Goal: Check status: Check status

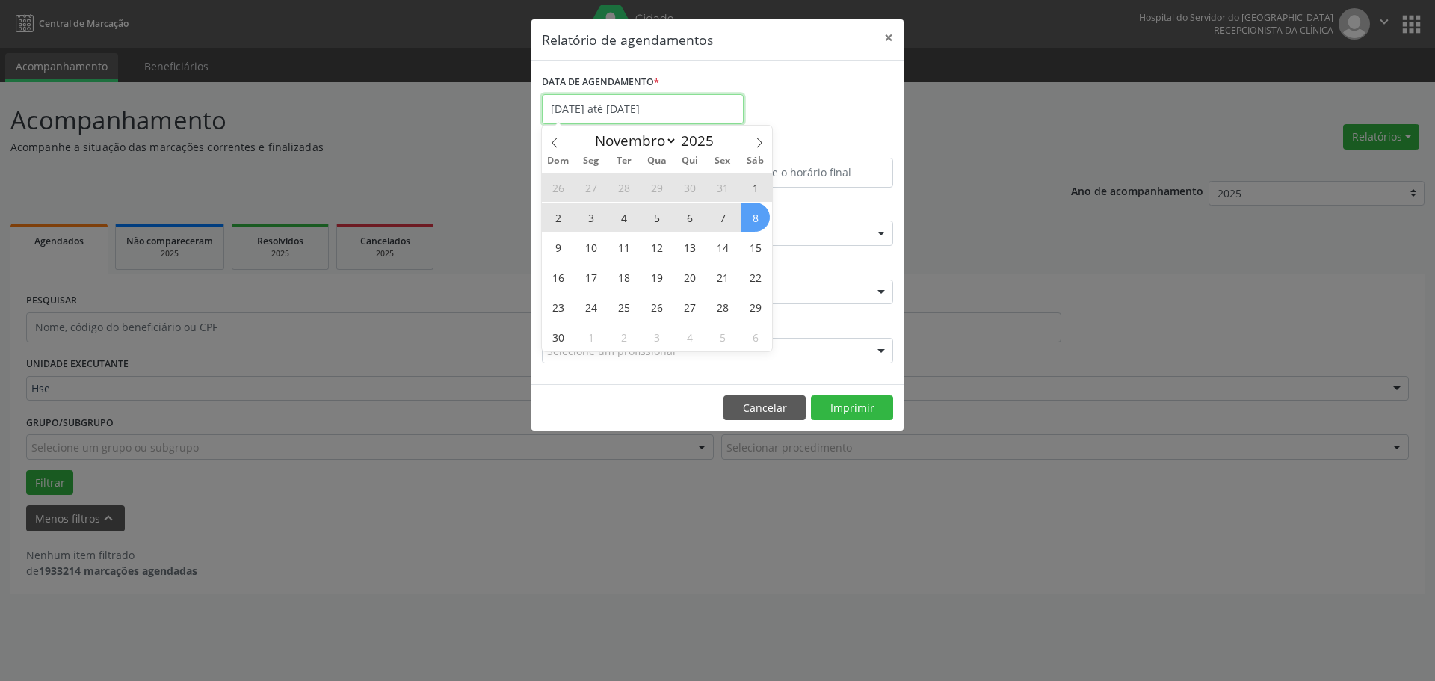
click at [649, 106] on input "[DATE] até [DATE]" at bounding box center [643, 109] width 202 height 30
click at [757, 142] on icon at bounding box center [759, 143] width 10 height 10
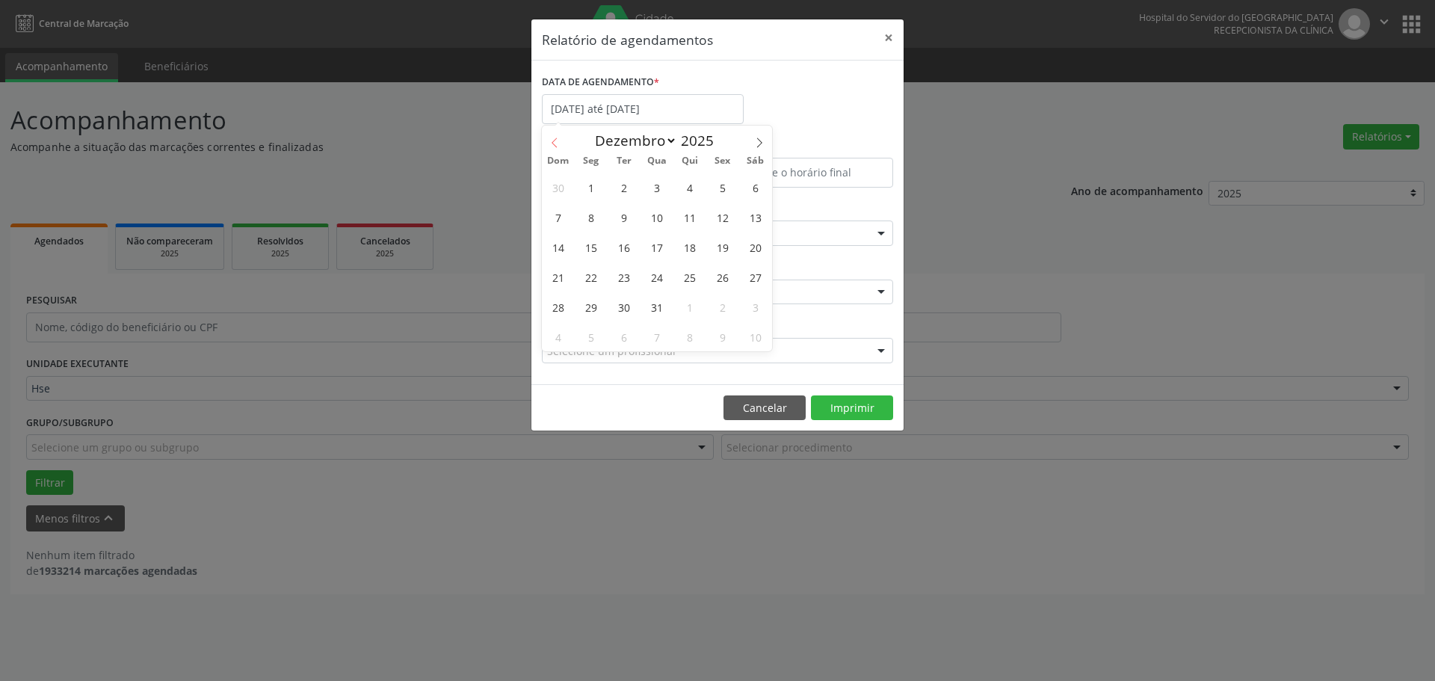
click at [555, 147] on icon at bounding box center [555, 143] width 10 height 10
select select "10"
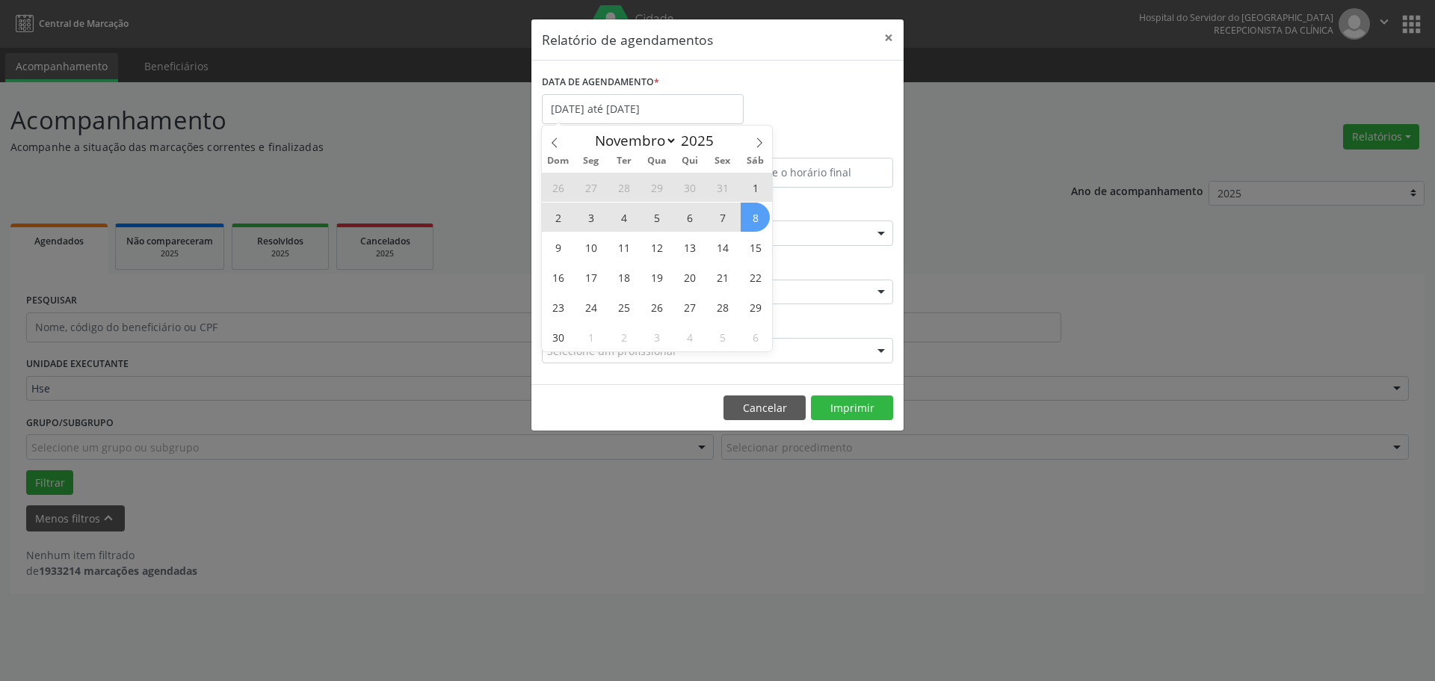
click at [589, 216] on span "3" at bounding box center [590, 217] width 29 height 29
type input "[DATE]"
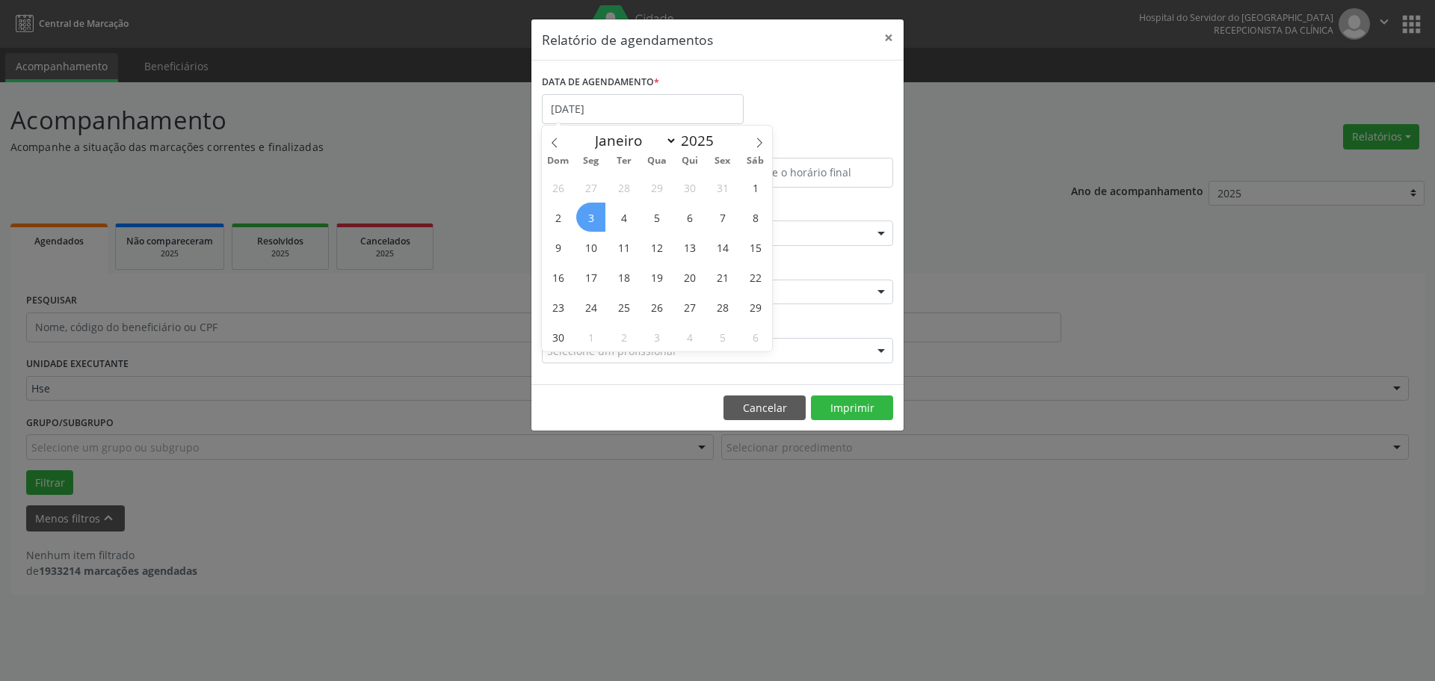
click at [589, 216] on span "3" at bounding box center [590, 217] width 29 height 29
type input "p"
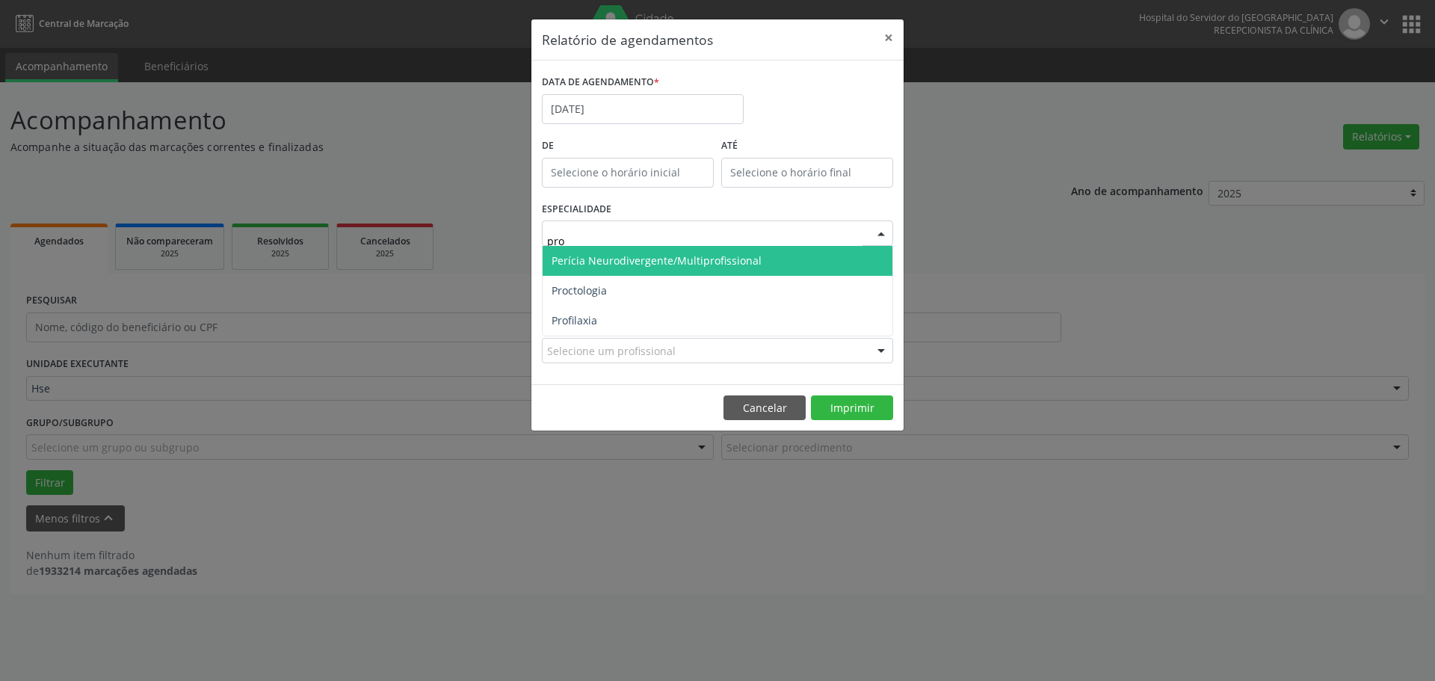
type input "proc"
click at [596, 254] on span "Proctologia" at bounding box center [579, 260] width 55 height 14
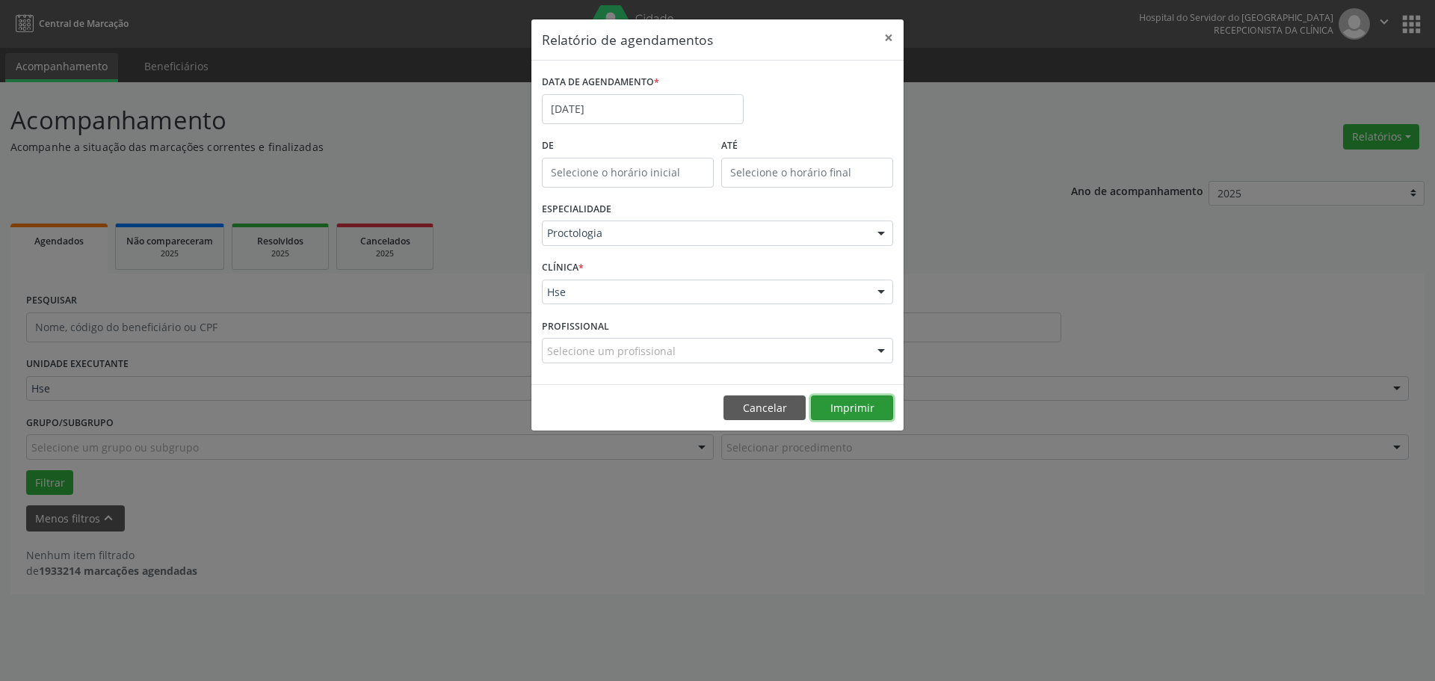
click at [859, 406] on button "Imprimir" at bounding box center [852, 408] width 82 height 25
click at [638, 113] on input "[DATE]" at bounding box center [643, 109] width 202 height 30
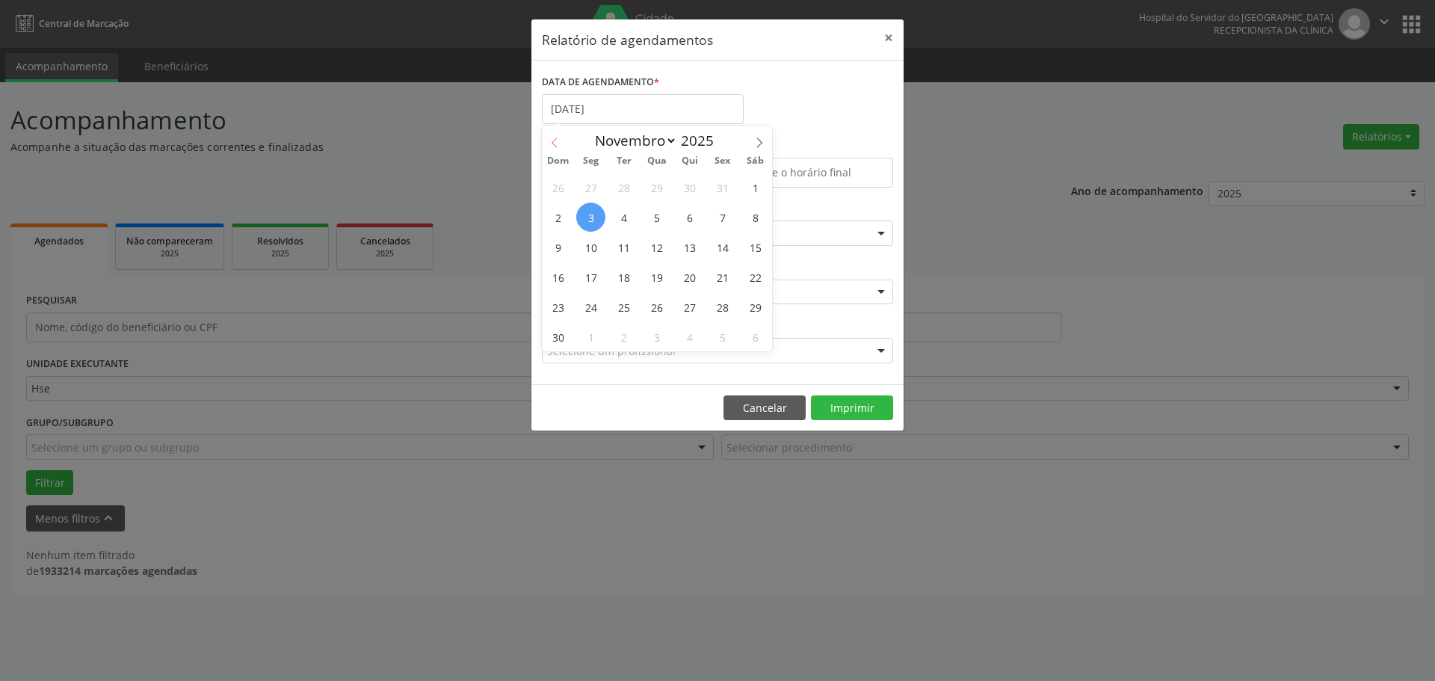
click at [558, 145] on icon at bounding box center [555, 143] width 10 height 10
select select "9"
